Goal: Task Accomplishment & Management: Use online tool/utility

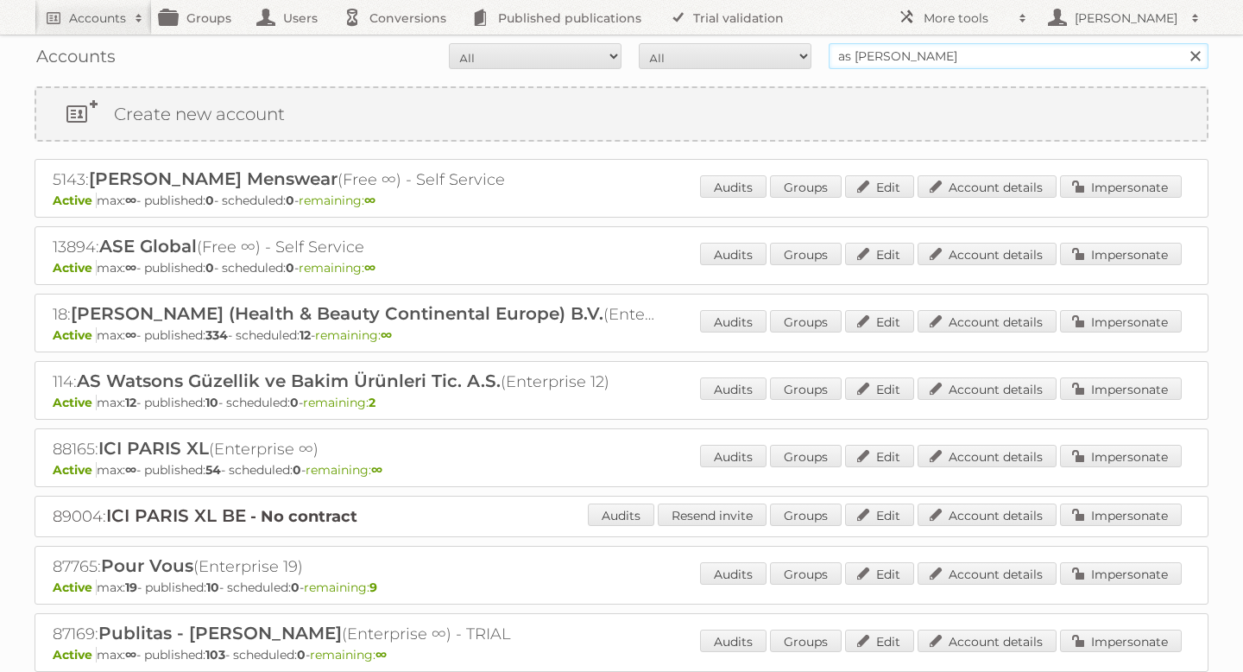
click at [931, 56] on input "as [PERSON_NAME]" at bounding box center [1019, 56] width 380 height 26
click at [931, 56] on input "as watson" at bounding box center [1019, 56] width 380 height 26
type input "meubelgroep"
click at [1182, 43] on input "Search" at bounding box center [1195, 56] width 26 height 26
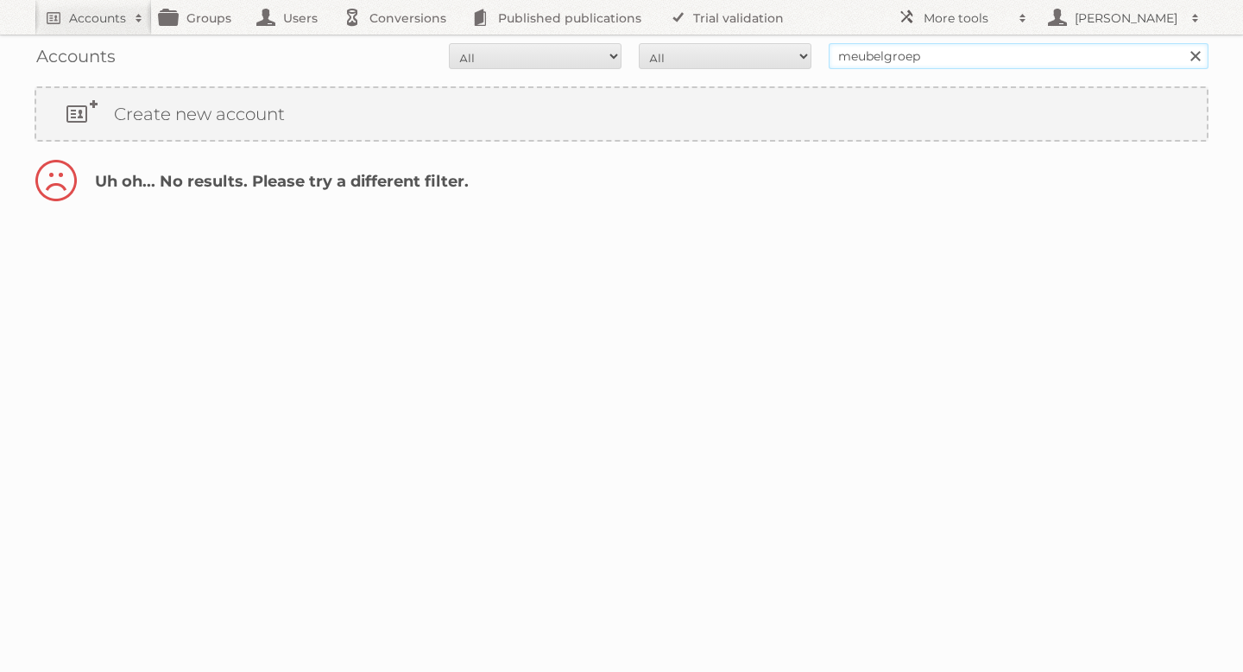
click at [958, 59] on input "meubelgroep" at bounding box center [1019, 56] width 380 height 26
type input "meubel"
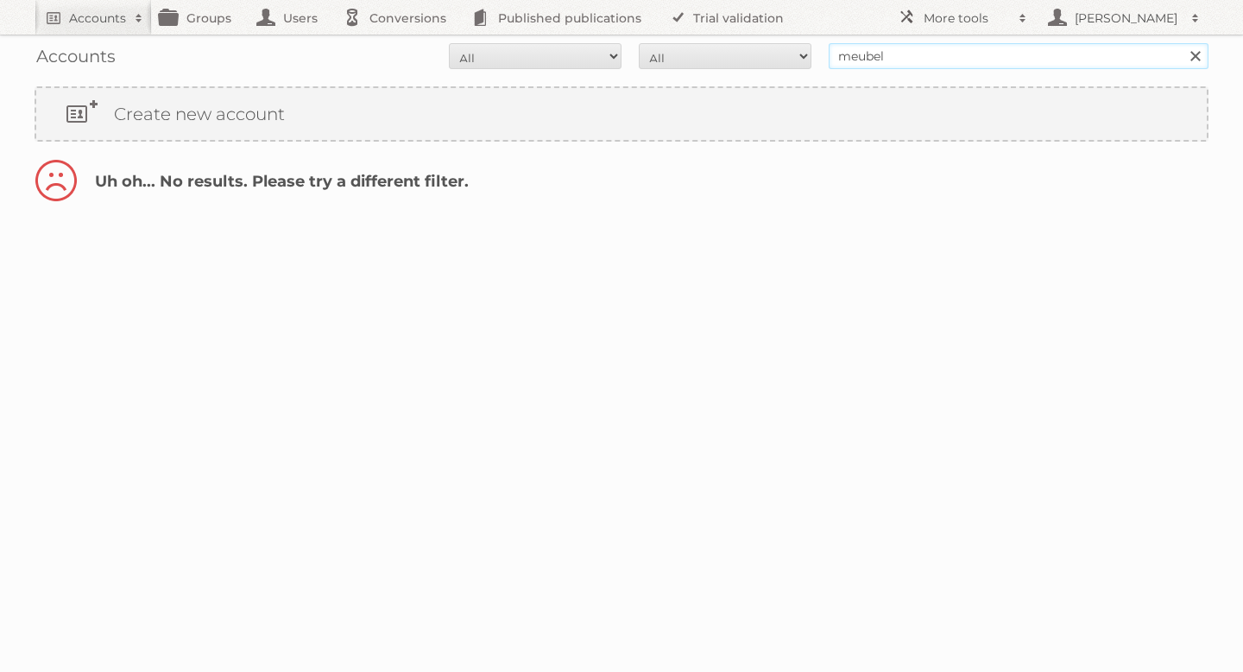
click at [1182, 43] on input "Search" at bounding box center [1195, 56] width 26 height 26
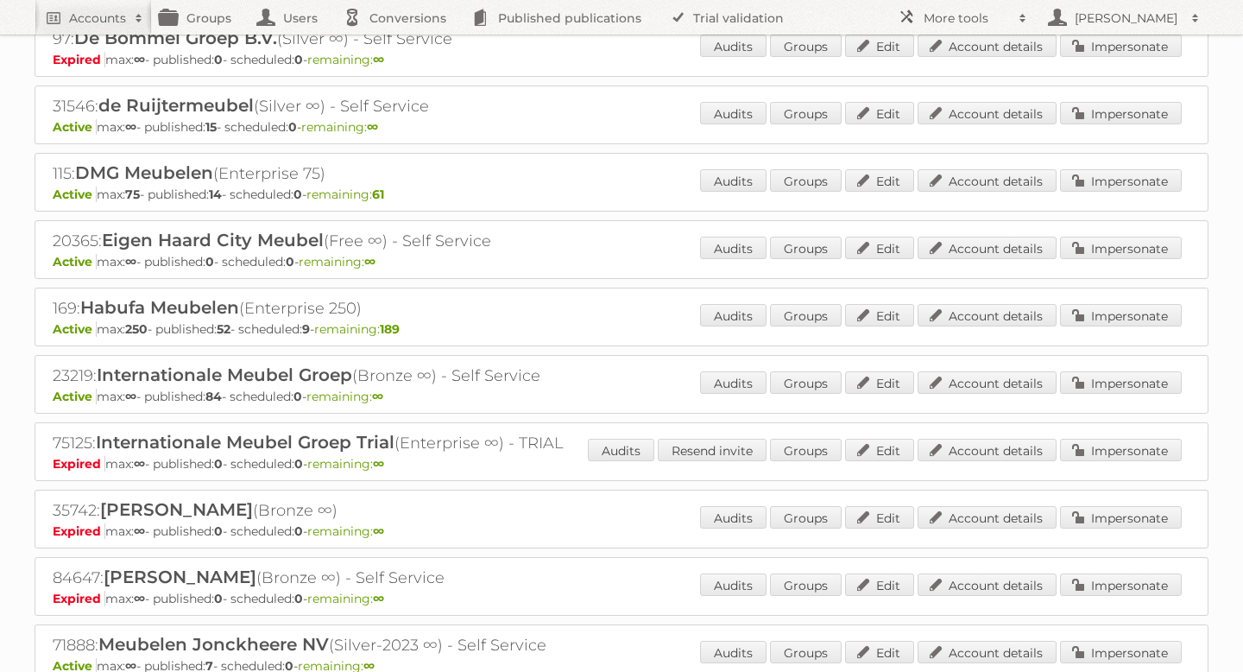
scroll to position [290, 0]
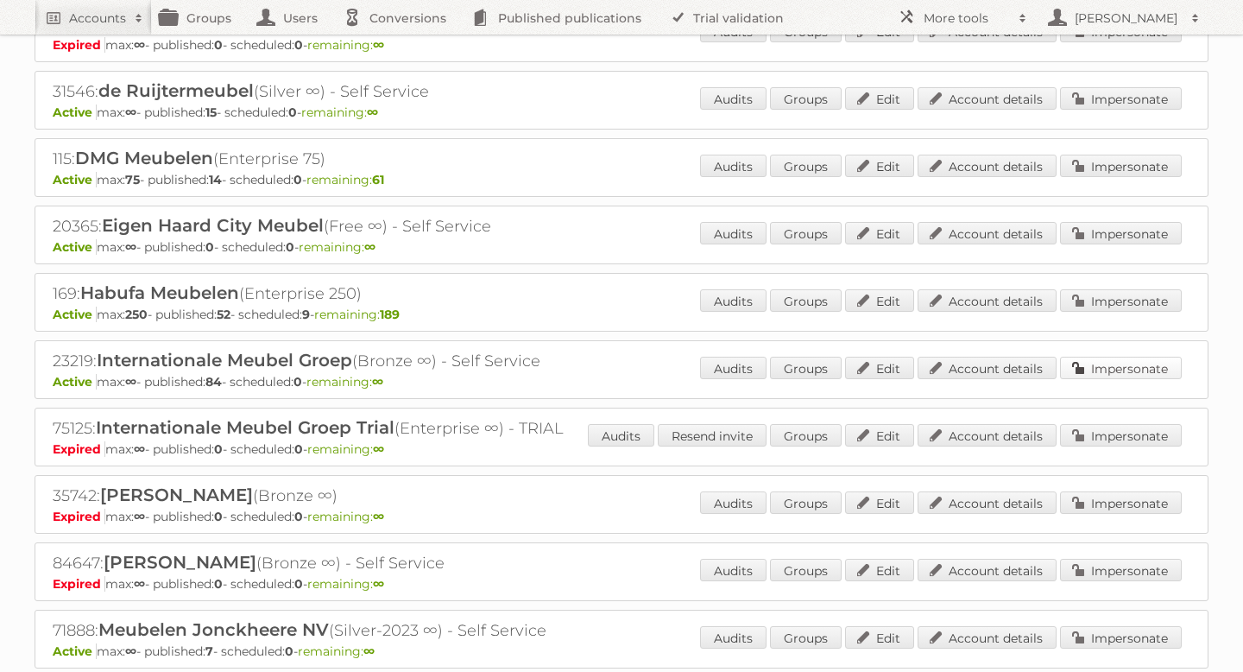
click at [1089, 368] on link "Impersonate" at bounding box center [1121, 367] width 122 height 22
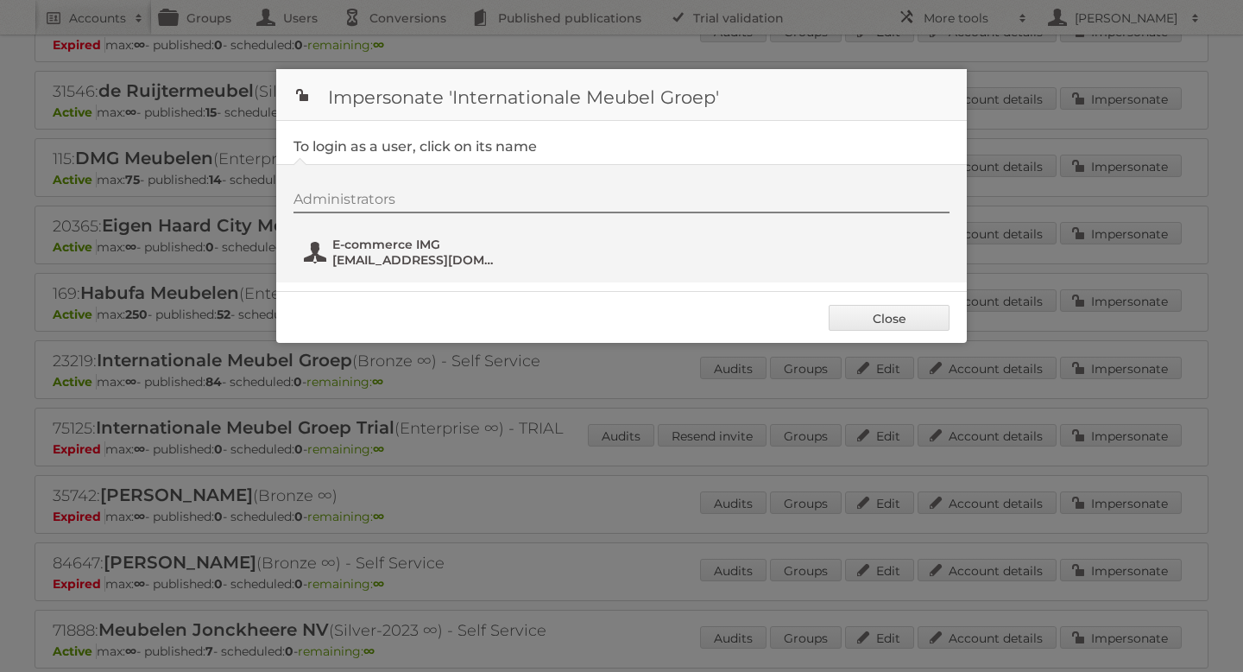
click at [389, 258] on span "Social@i-m-g.nl" at bounding box center [415, 260] width 167 height 16
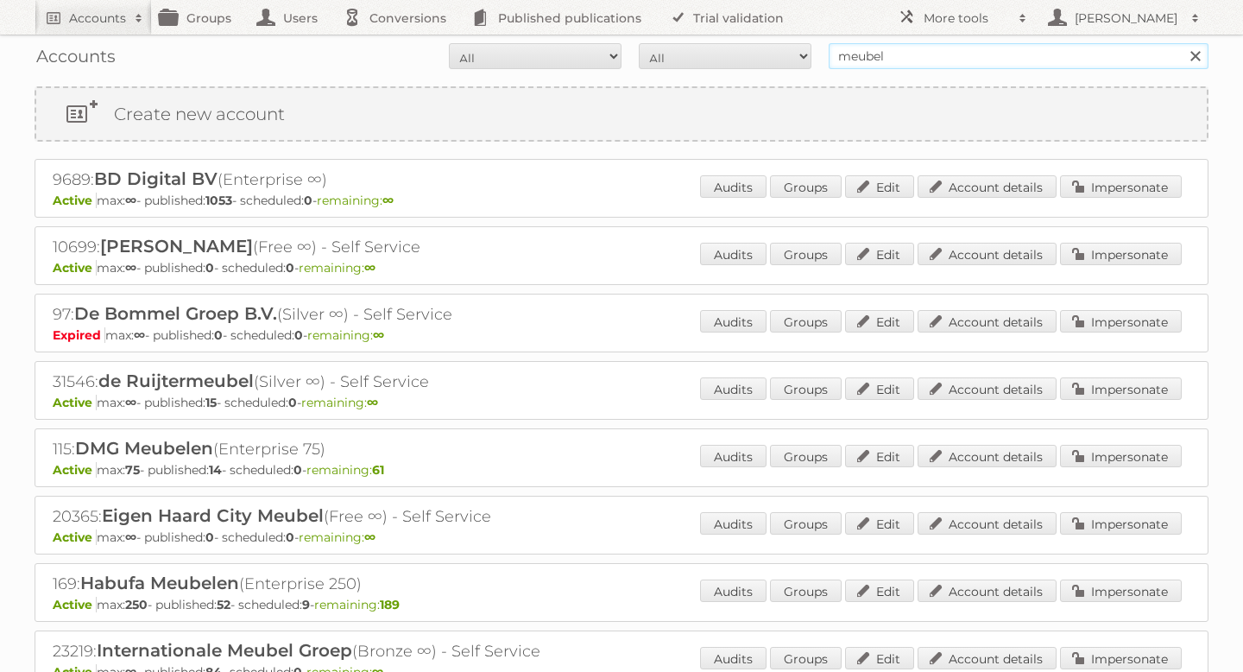
click at [865, 55] on input "meubel" at bounding box center [1019, 56] width 380 height 26
type input "mitra"
click at [1182, 43] on input "Search" at bounding box center [1195, 56] width 26 height 26
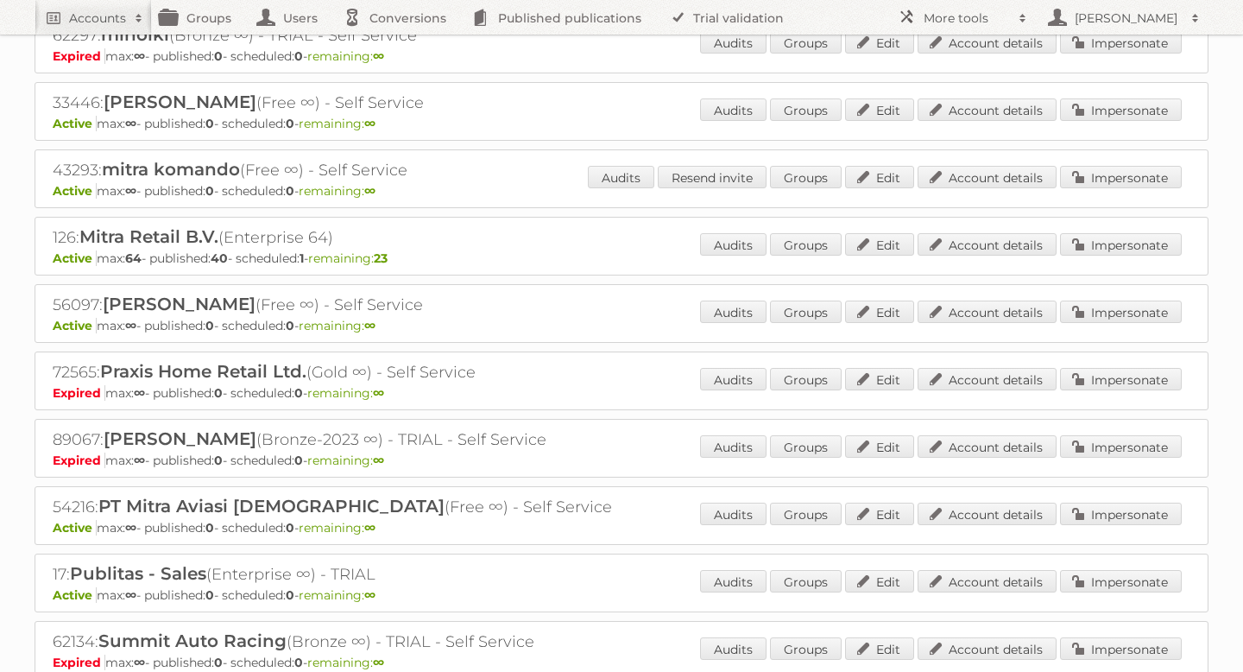
scroll to position [678, 0]
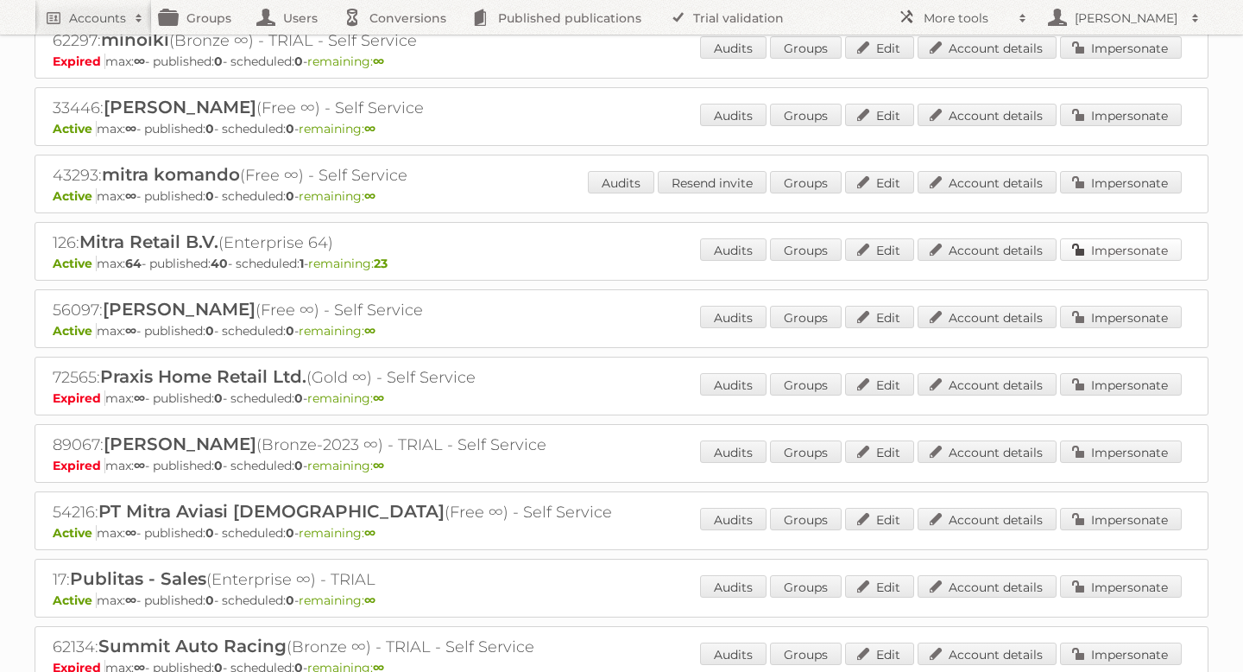
click at [1122, 249] on link "Impersonate" at bounding box center [1121, 249] width 122 height 22
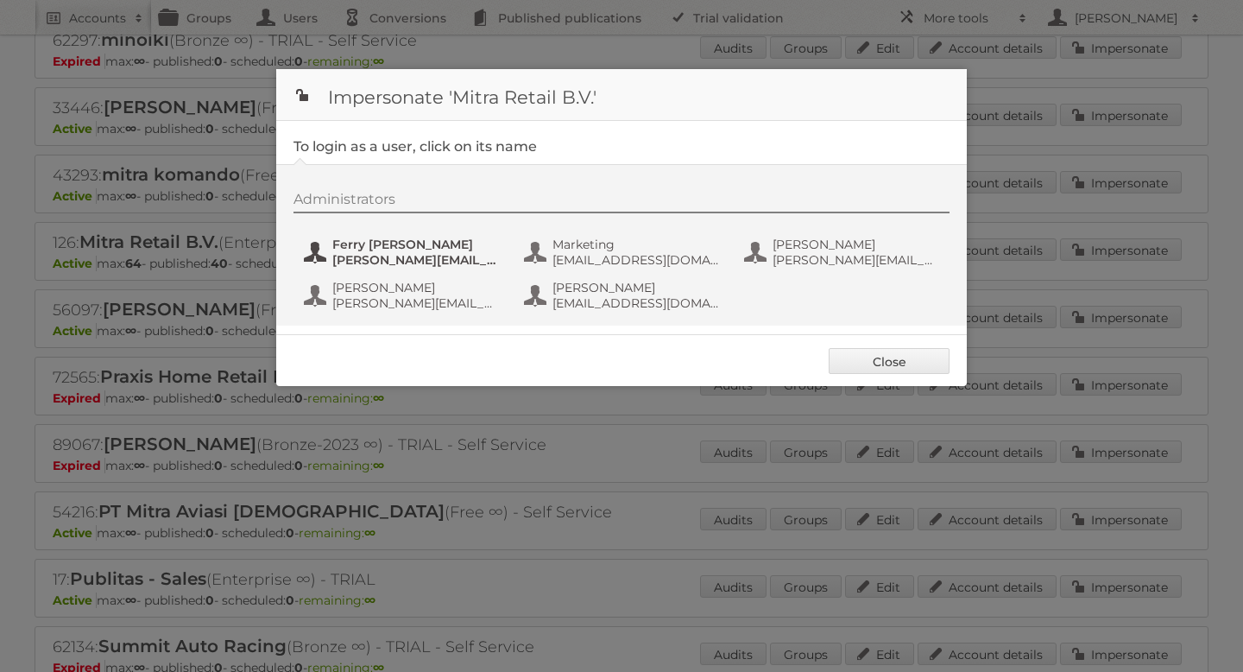
click at [455, 264] on span "f.thissen@ditzijnweij.nl" at bounding box center [415, 260] width 167 height 16
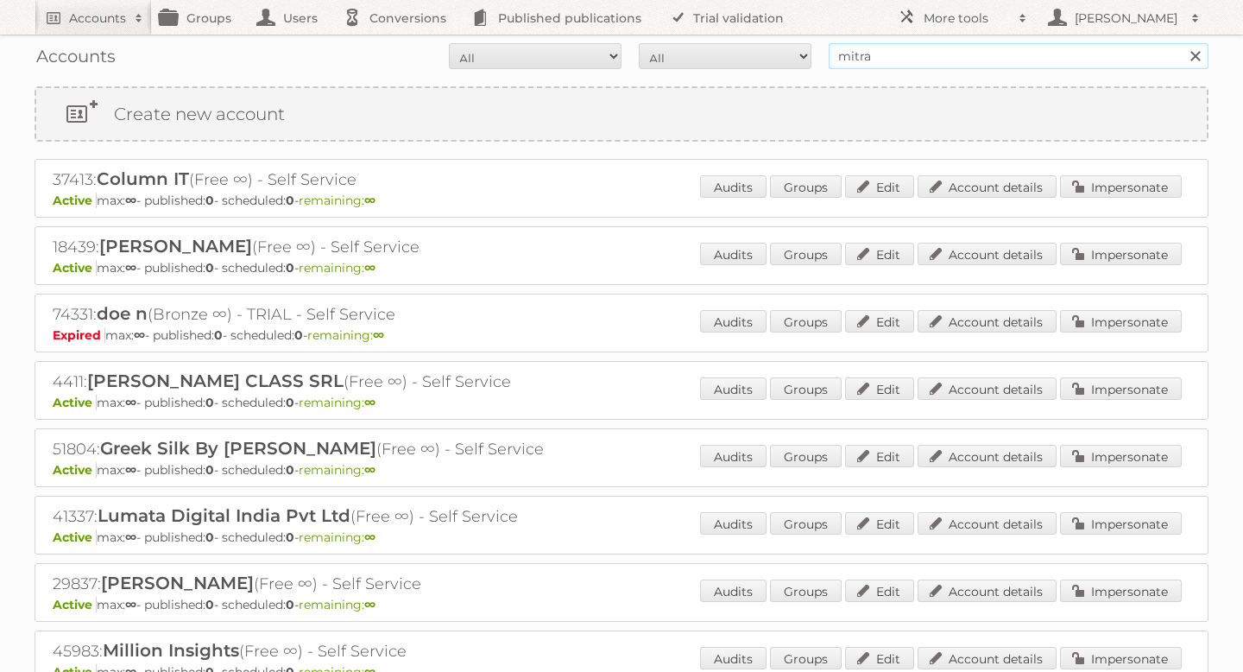
click at [979, 66] on input "mitra" at bounding box center [1019, 56] width 380 height 26
type input "pets place"
click at [1182, 43] on input "Search" at bounding box center [1195, 56] width 26 height 26
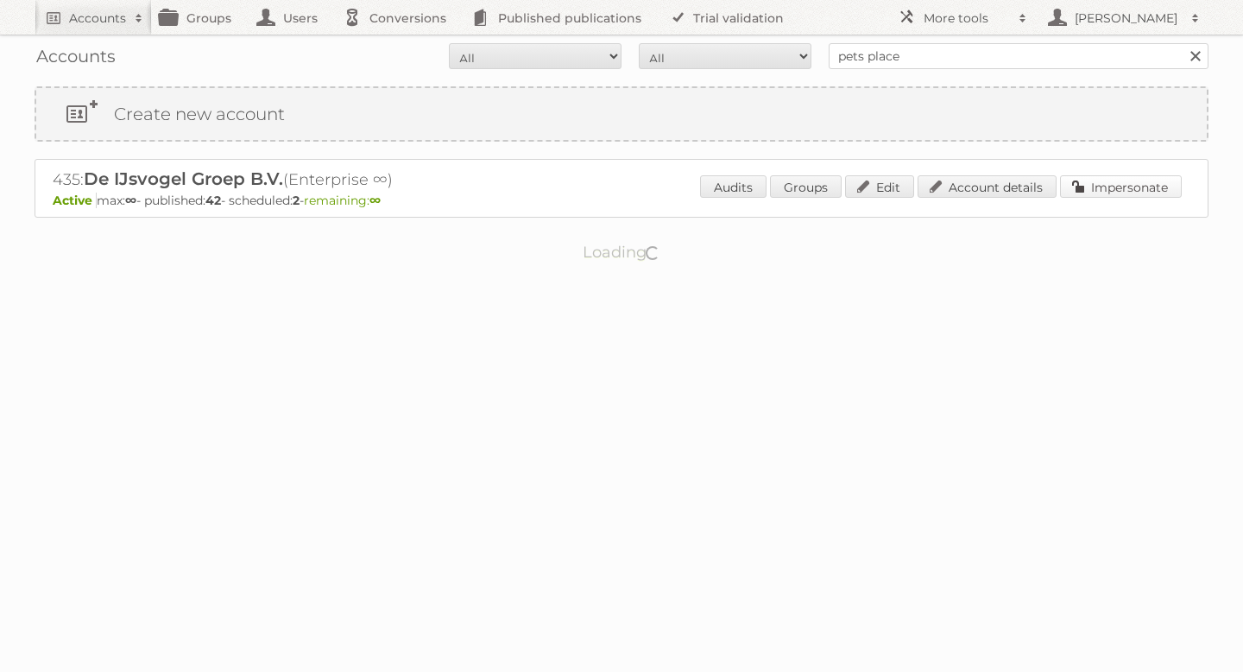
click at [1102, 182] on link "Impersonate" at bounding box center [1121, 186] width 122 height 22
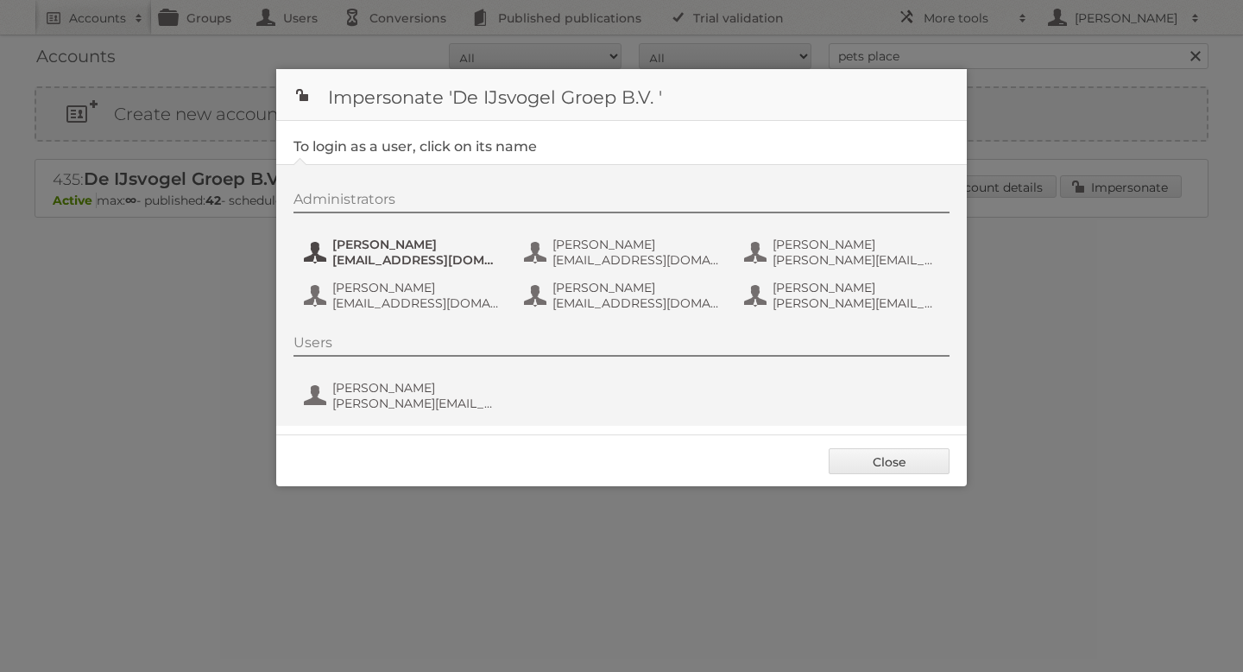
click at [376, 254] on span "bas.van.der.beek@ijsvogelretail.nl" at bounding box center [415, 260] width 167 height 16
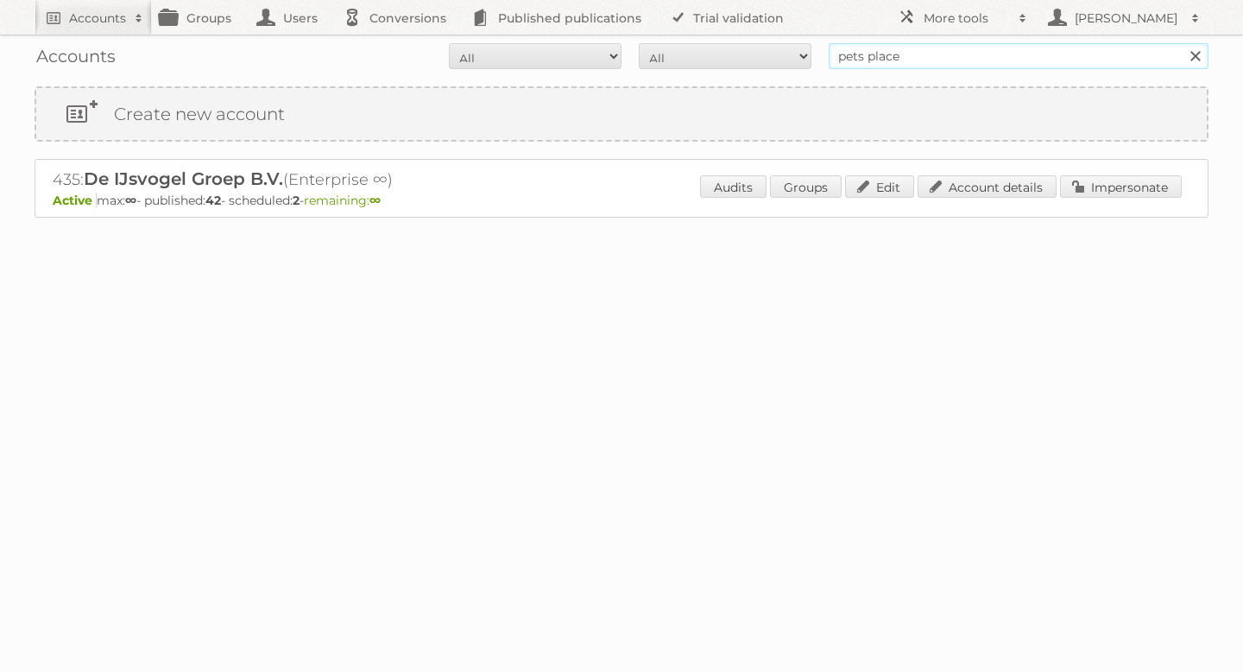
click at [863, 57] on input "pets place" at bounding box center [1019, 56] width 380 height 26
type input "tuunte"
click at [1182, 43] on input "Search" at bounding box center [1195, 56] width 26 height 26
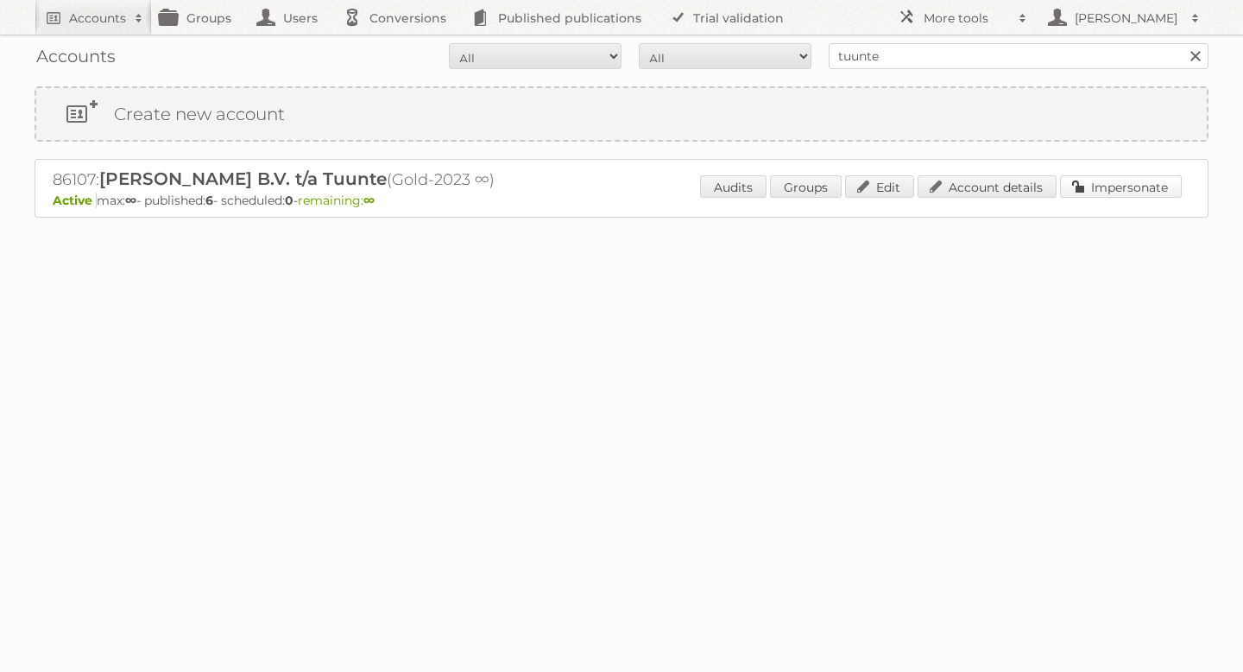
click at [1127, 188] on link "Impersonate" at bounding box center [1121, 186] width 122 height 22
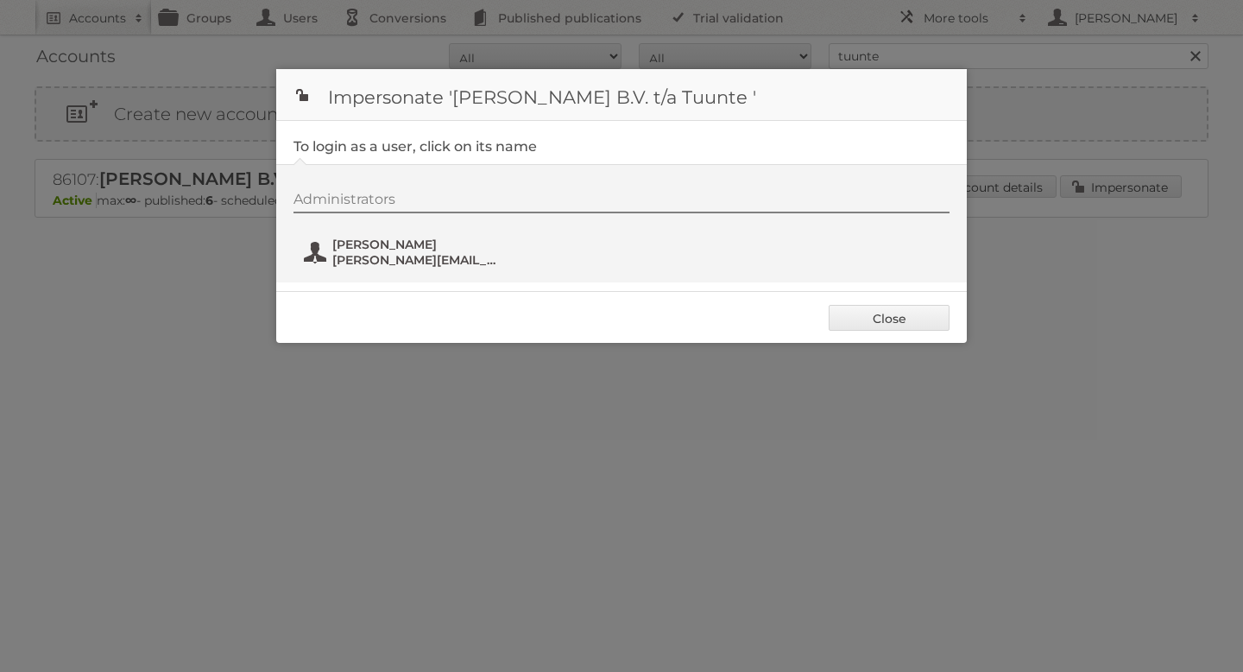
click at [382, 248] on span "Selena Dusink" at bounding box center [415, 245] width 167 height 16
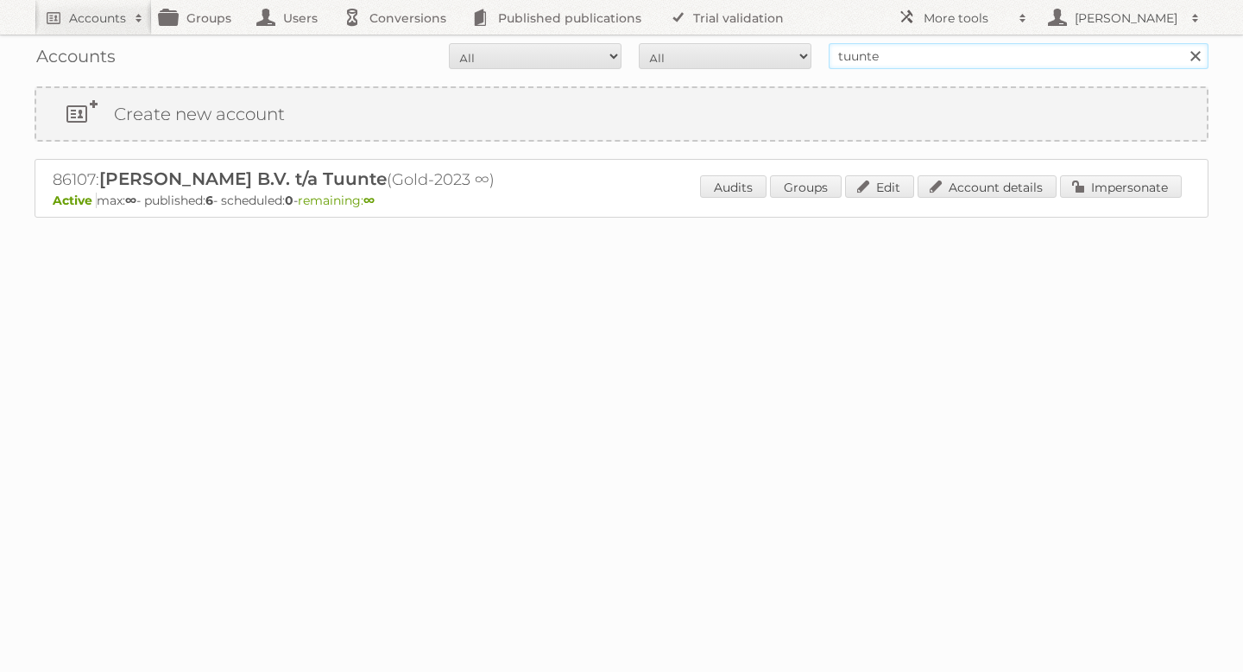
click at [897, 56] on input "tuunte" at bounding box center [1019, 56] width 380 height 26
type input "[PERSON_NAME]"
click at [1182, 43] on input "Search" at bounding box center [1195, 56] width 26 height 26
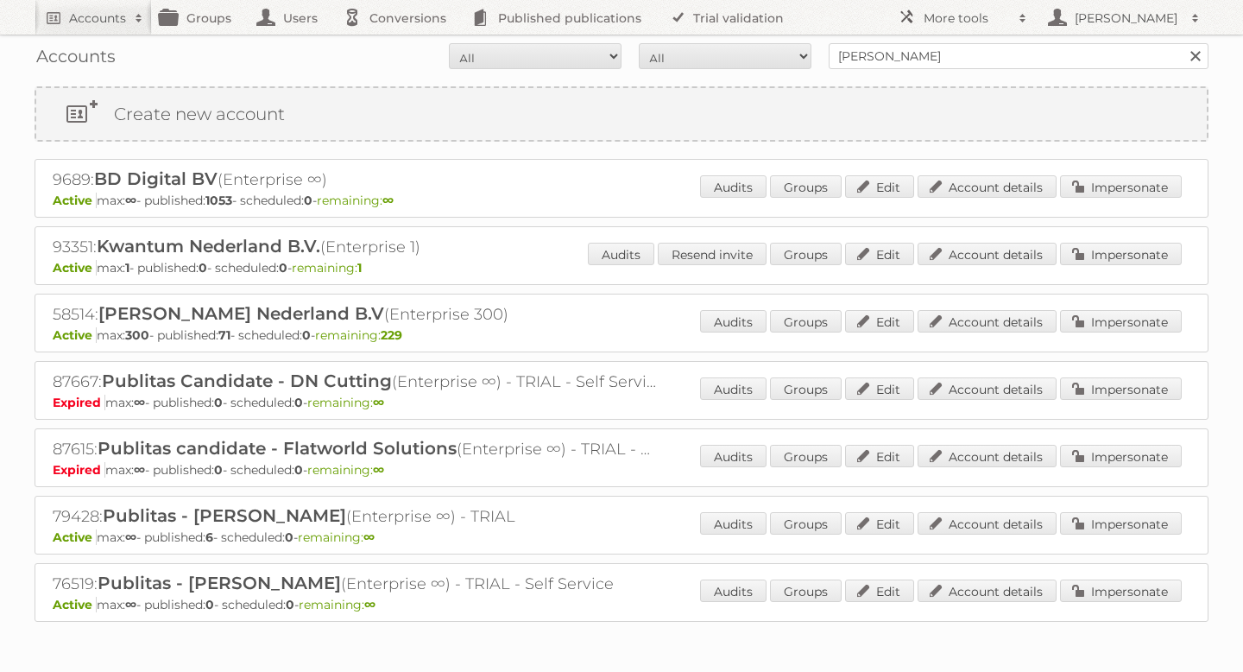
click at [1101, 333] on div "Audits Groups Edit Account details Impersonate" at bounding box center [941, 323] width 482 height 26
click at [1101, 319] on link "Impersonate" at bounding box center [1121, 321] width 122 height 22
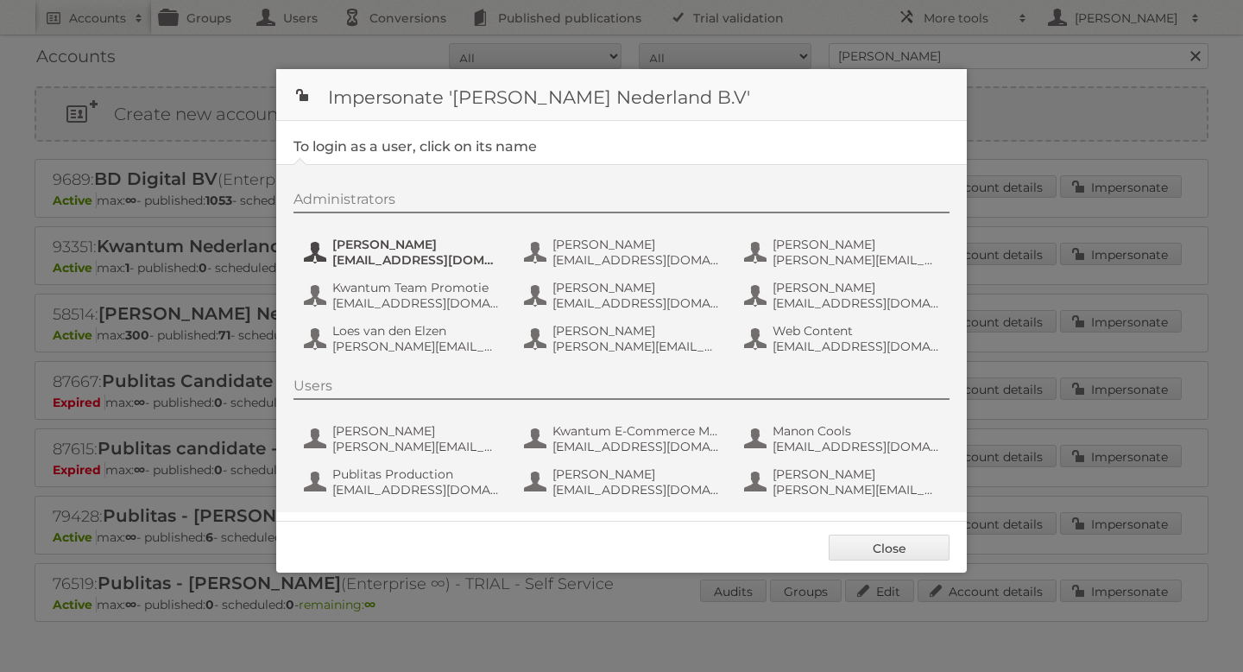
click at [417, 265] on span "[EMAIL_ADDRESS][DOMAIN_NAME]" at bounding box center [415, 260] width 167 height 16
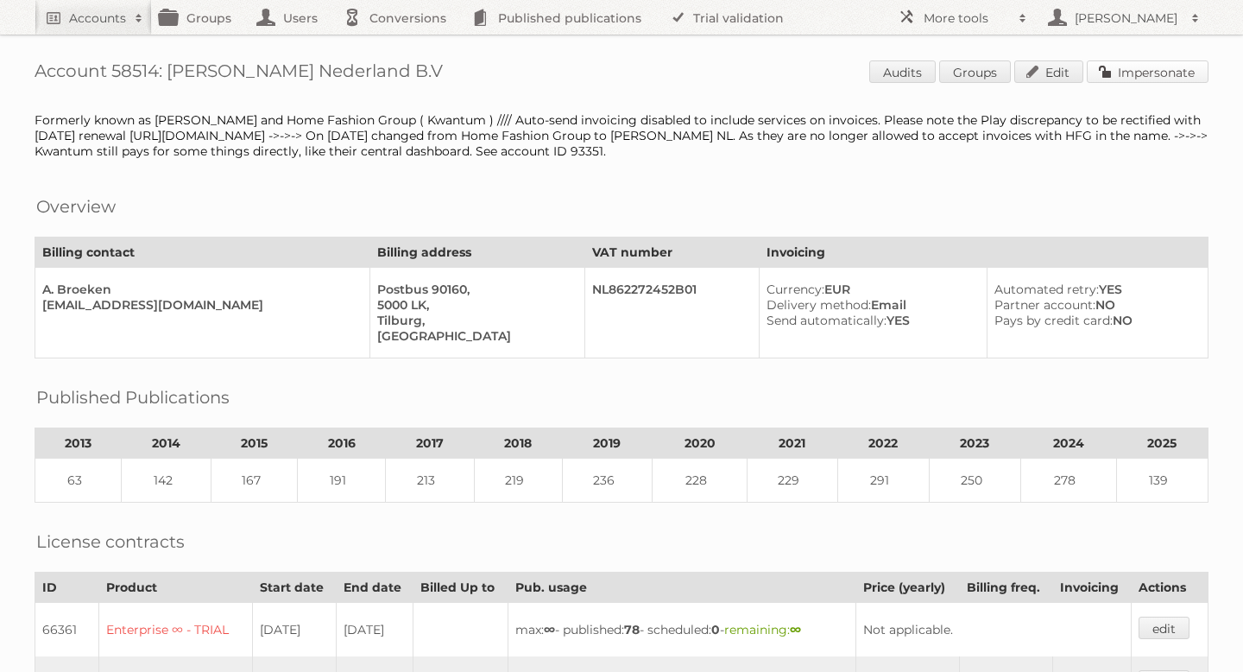
click at [1134, 77] on link "Impersonate" at bounding box center [1148, 71] width 122 height 22
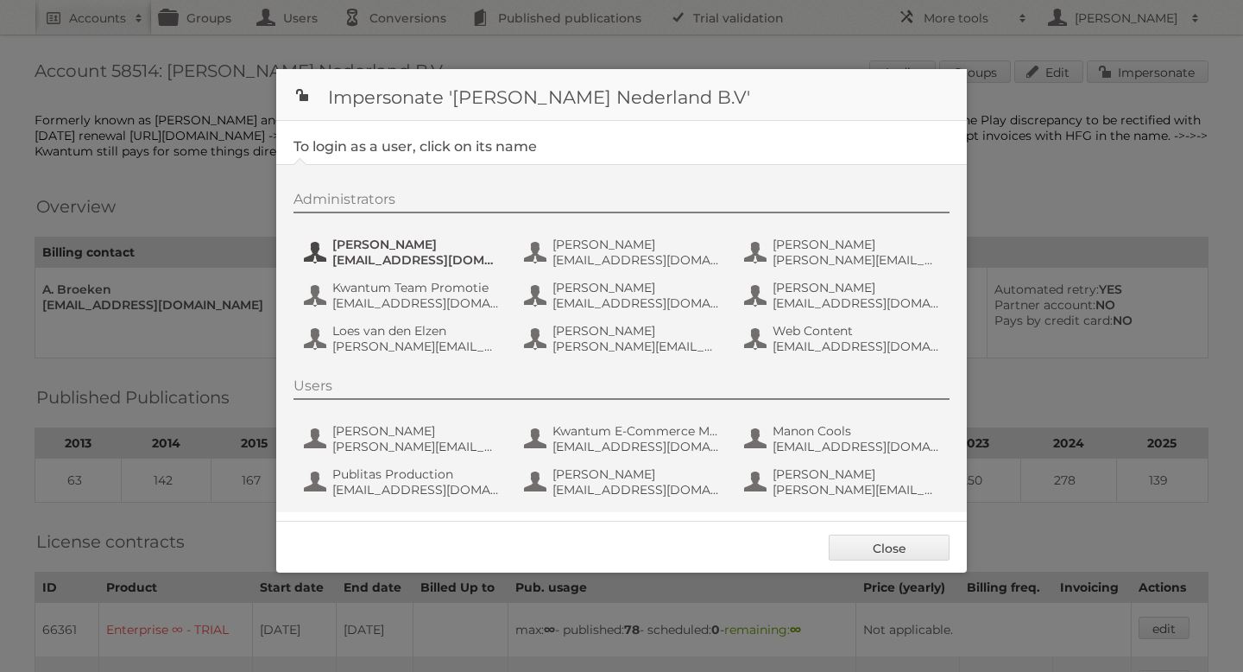
click at [415, 261] on span "aguiking@leenbakker.nl" at bounding box center [415, 260] width 167 height 16
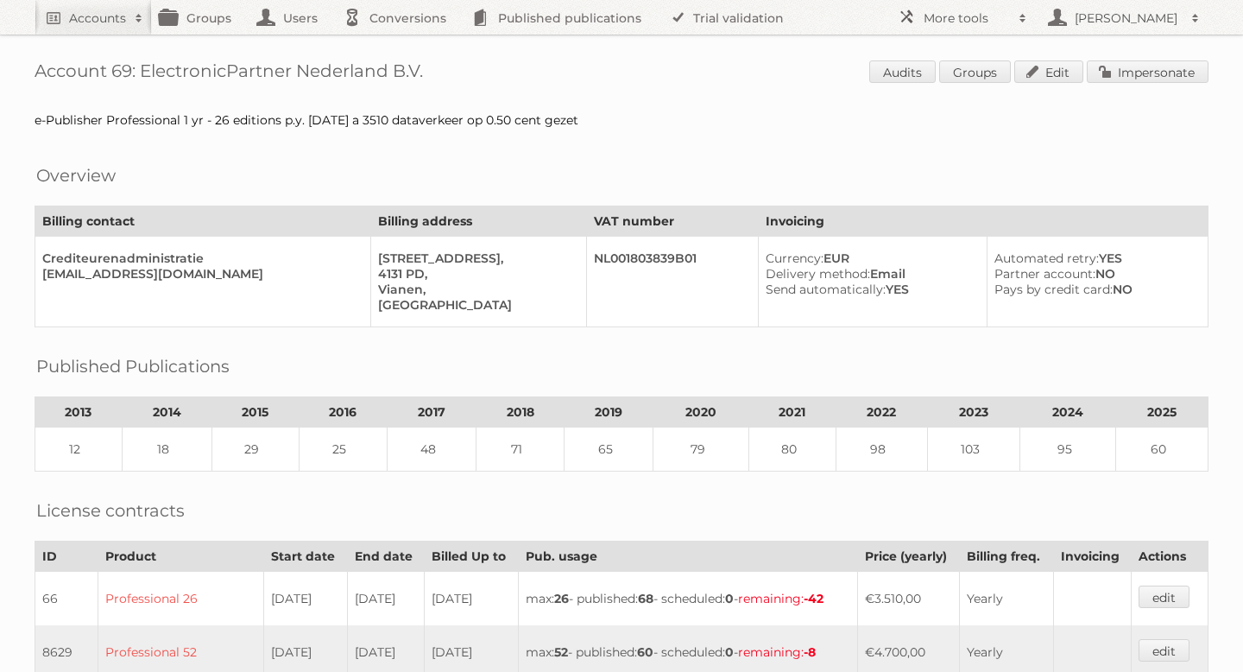
click at [1113, 71] on link "Impersonate" at bounding box center [1148, 71] width 122 height 22
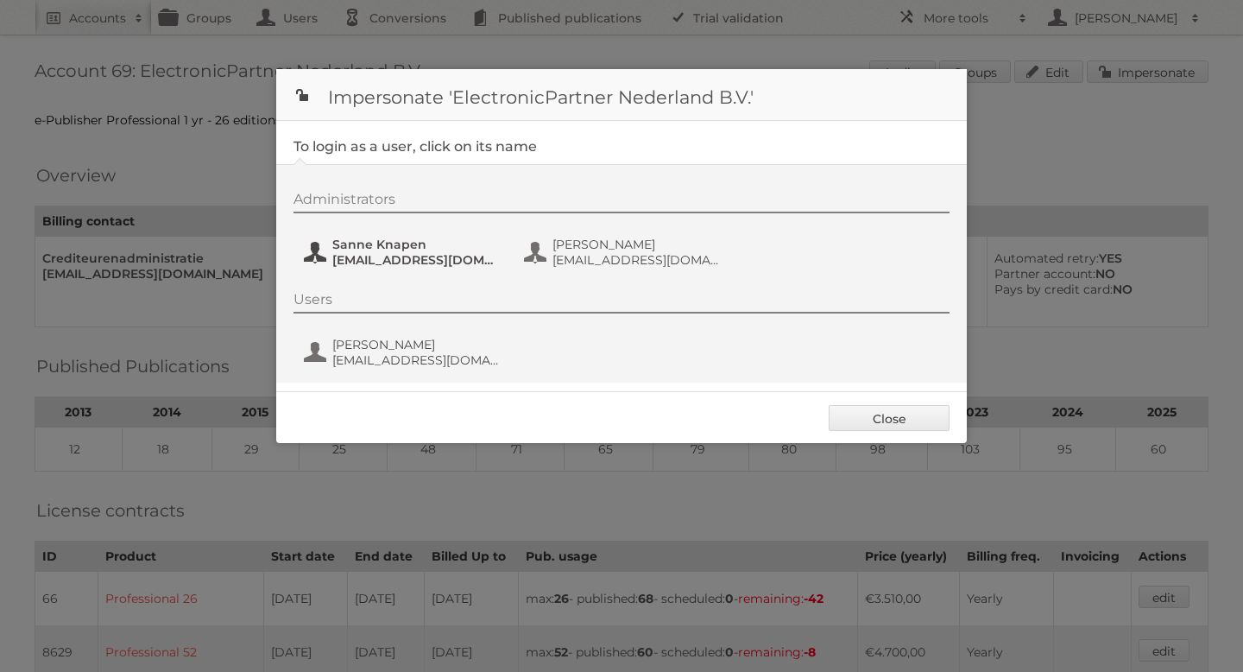
click at [365, 250] on span "Sanne Knapen" at bounding box center [415, 245] width 167 height 16
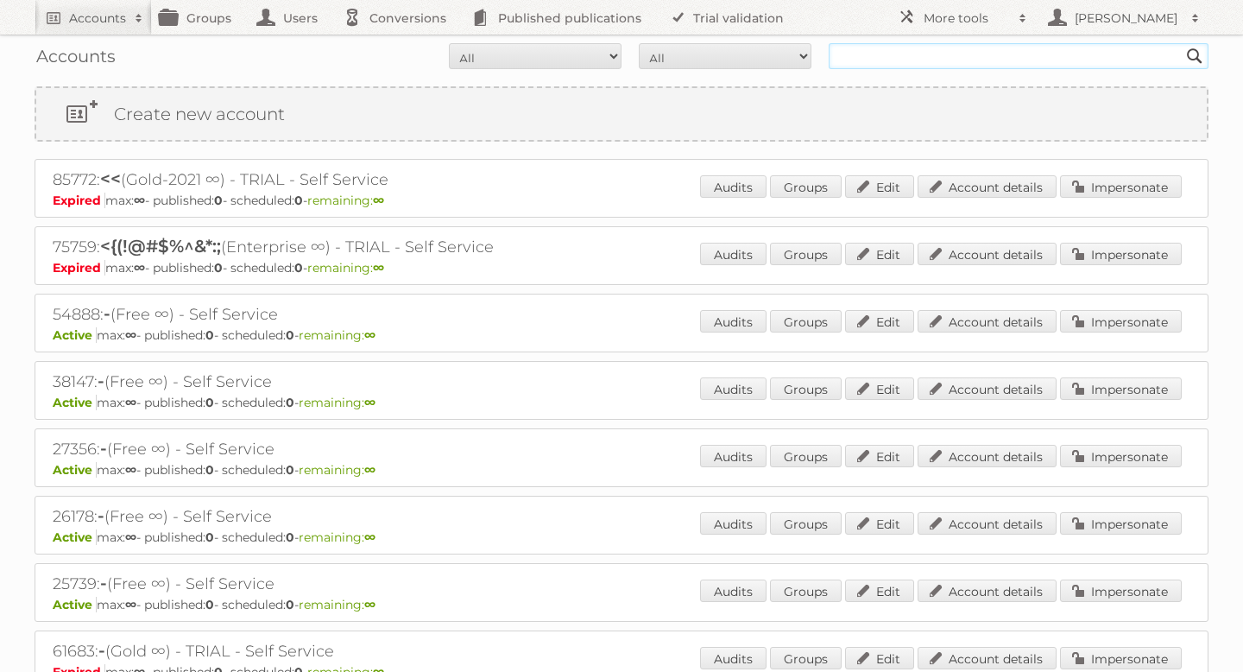
click at [881, 64] on input "text" at bounding box center [1019, 56] width 380 height 26
type input "lampidee"
click at [1182, 43] on input "Search" at bounding box center [1195, 56] width 26 height 26
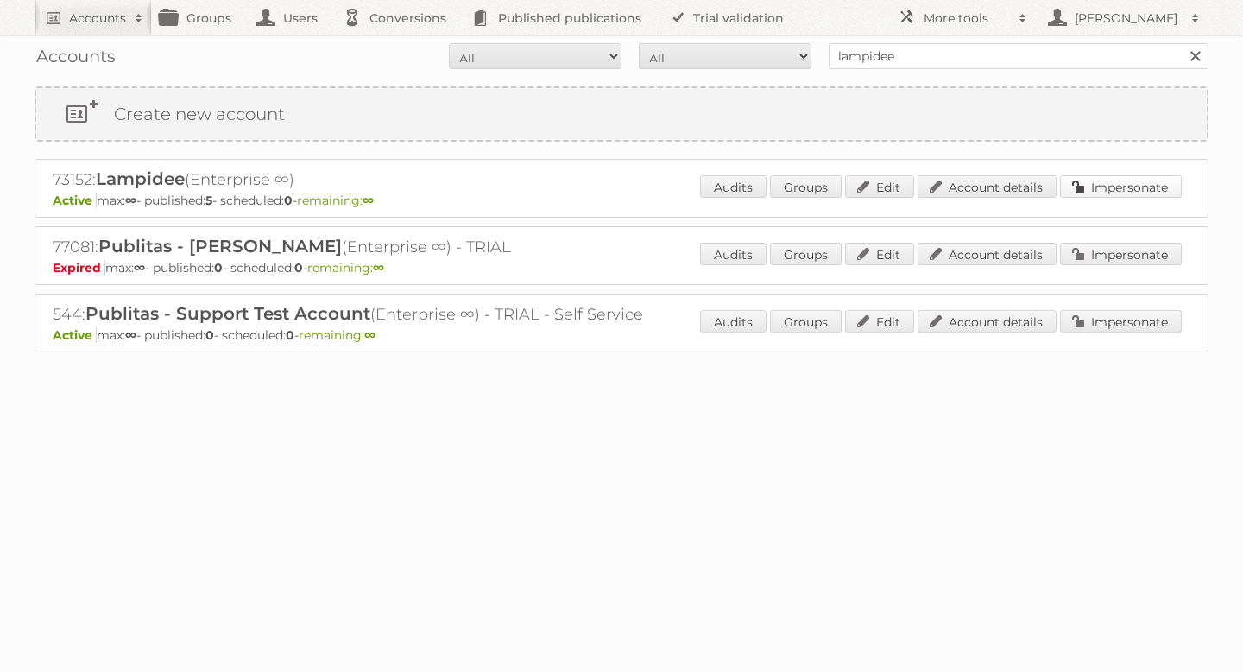
click at [1136, 189] on link "Impersonate" at bounding box center [1121, 186] width 122 height 22
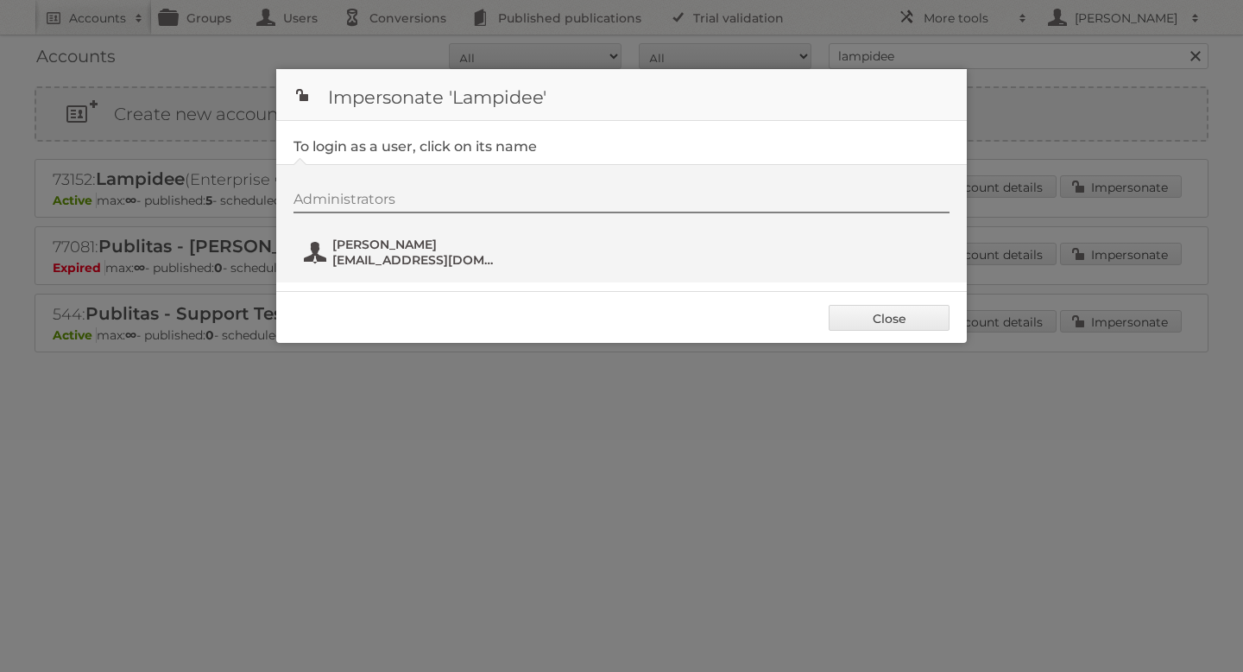
click at [493, 246] on span "[PERSON_NAME]" at bounding box center [415, 245] width 167 height 16
